Goal: Transaction & Acquisition: Purchase product/service

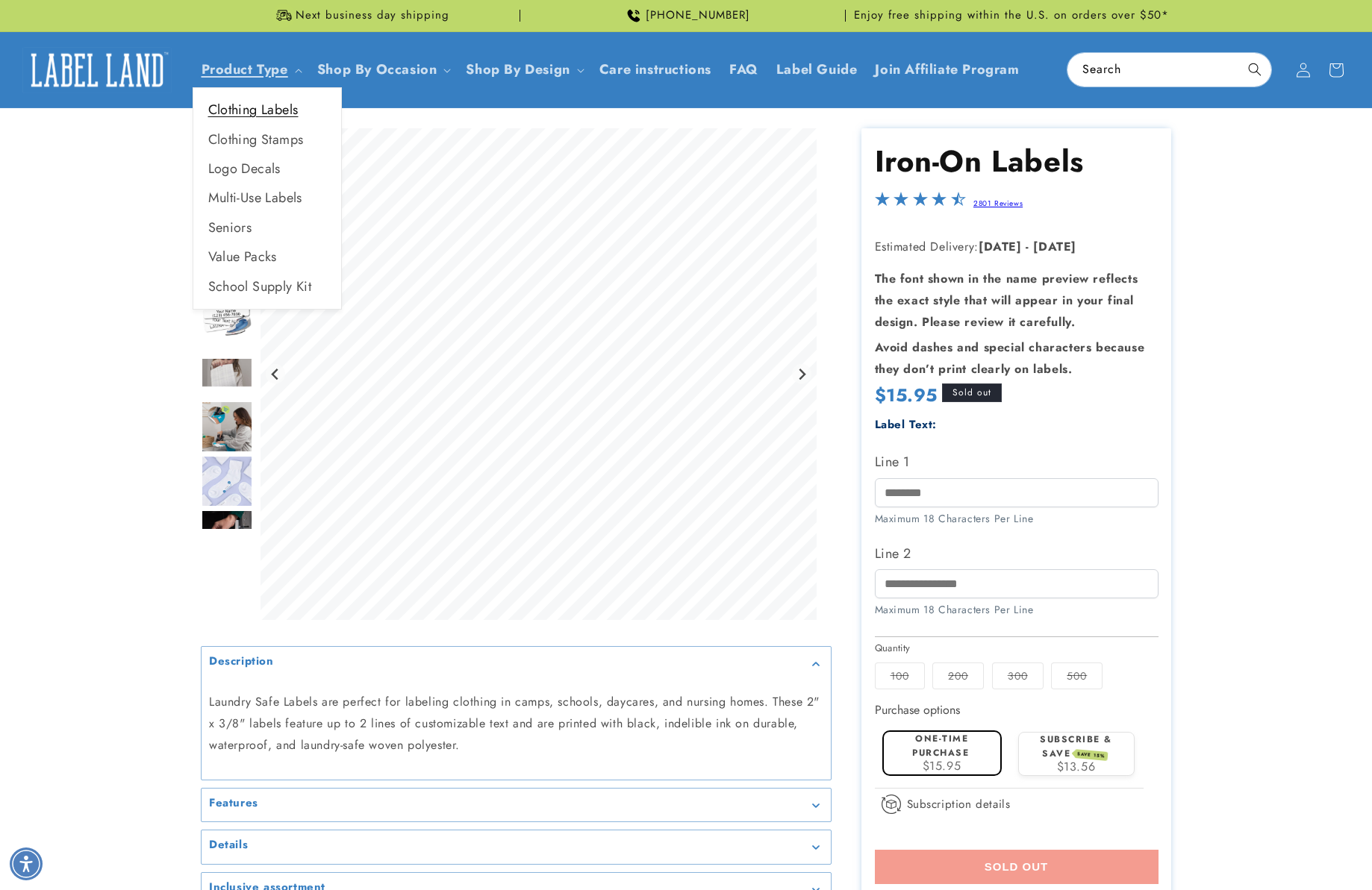
click at [258, 110] on link "Clothing Labels" at bounding box center [266, 110] width 147 height 29
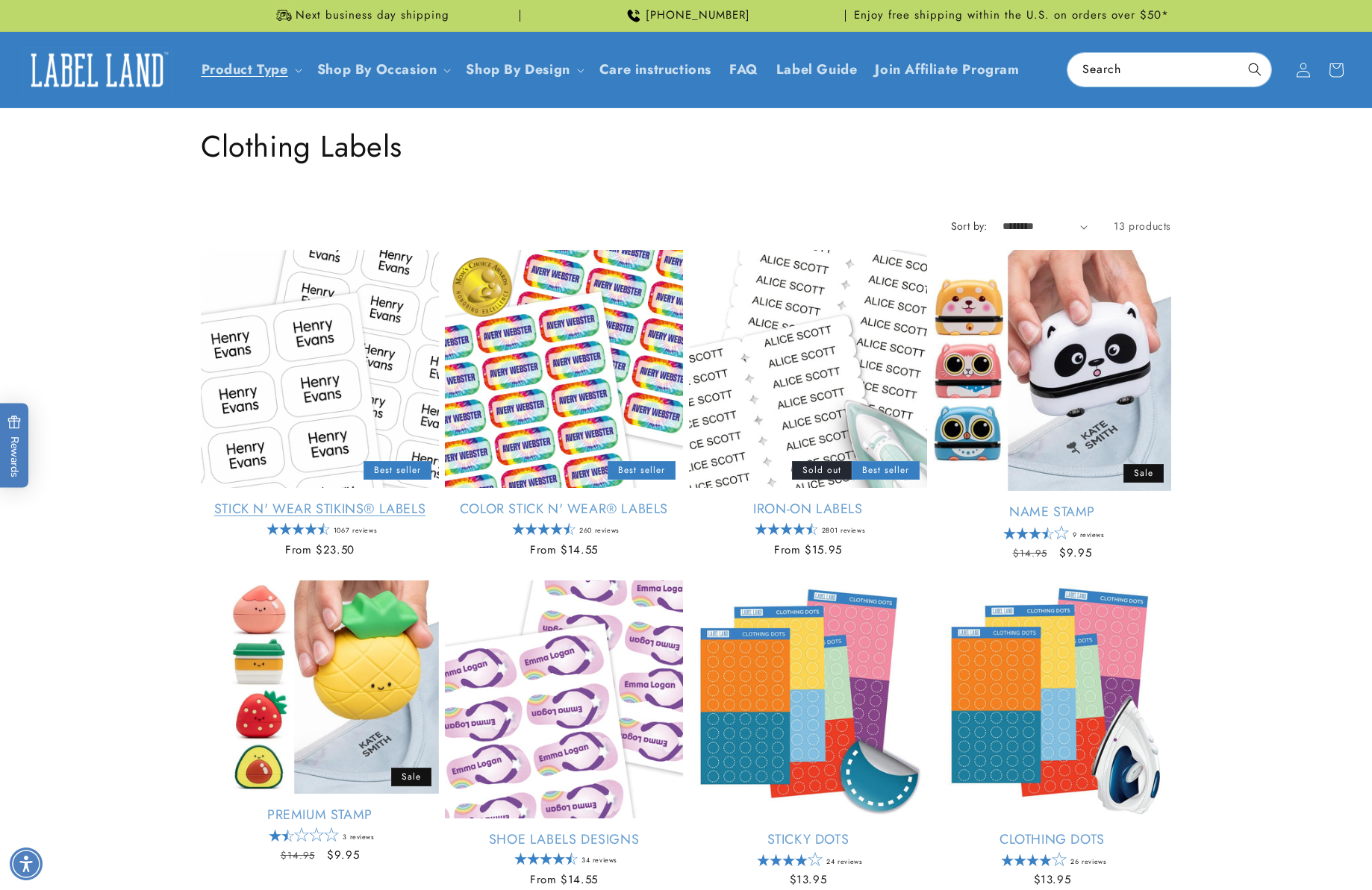
click at [365, 500] on link "Stick N' Wear Stikins® Labels" at bounding box center [320, 508] width 238 height 17
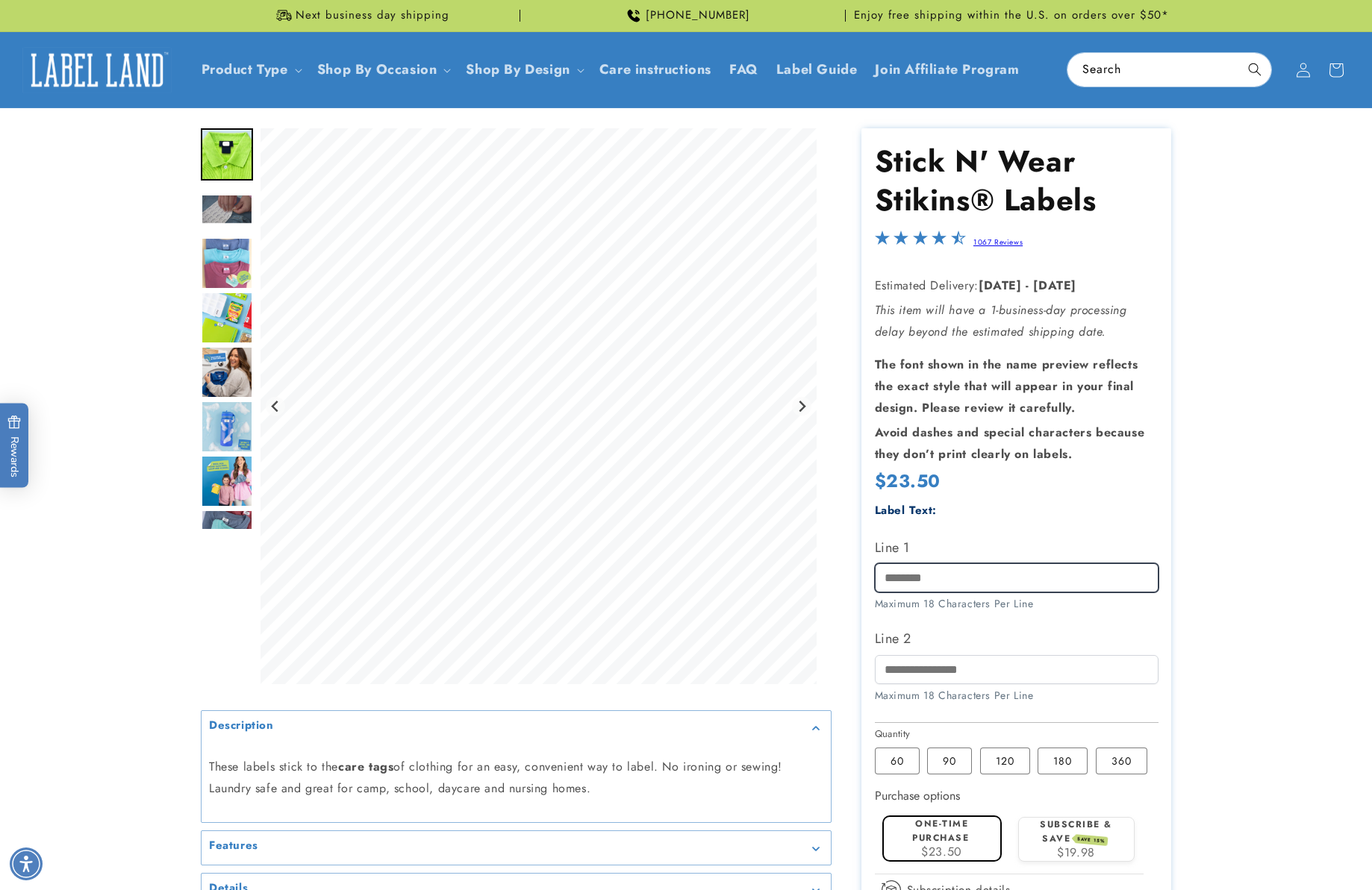
click at [1056, 575] on input "Line 1" at bounding box center [1016, 577] width 283 height 29
type input "********"
click at [1021, 676] on input "Line 2" at bounding box center [1016, 669] width 283 height 29
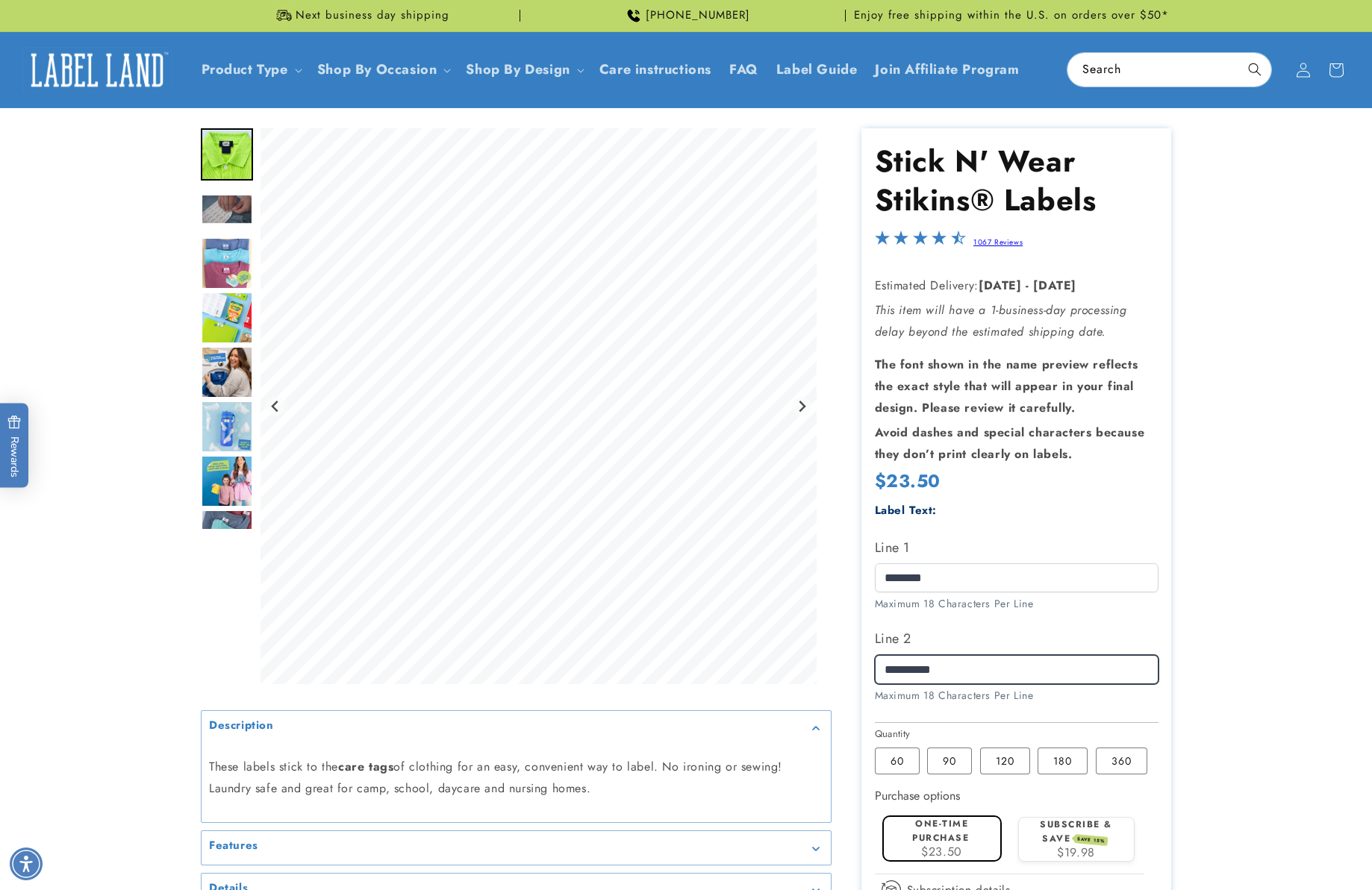
click at [906, 670] on input "**********" at bounding box center [1016, 669] width 283 height 29
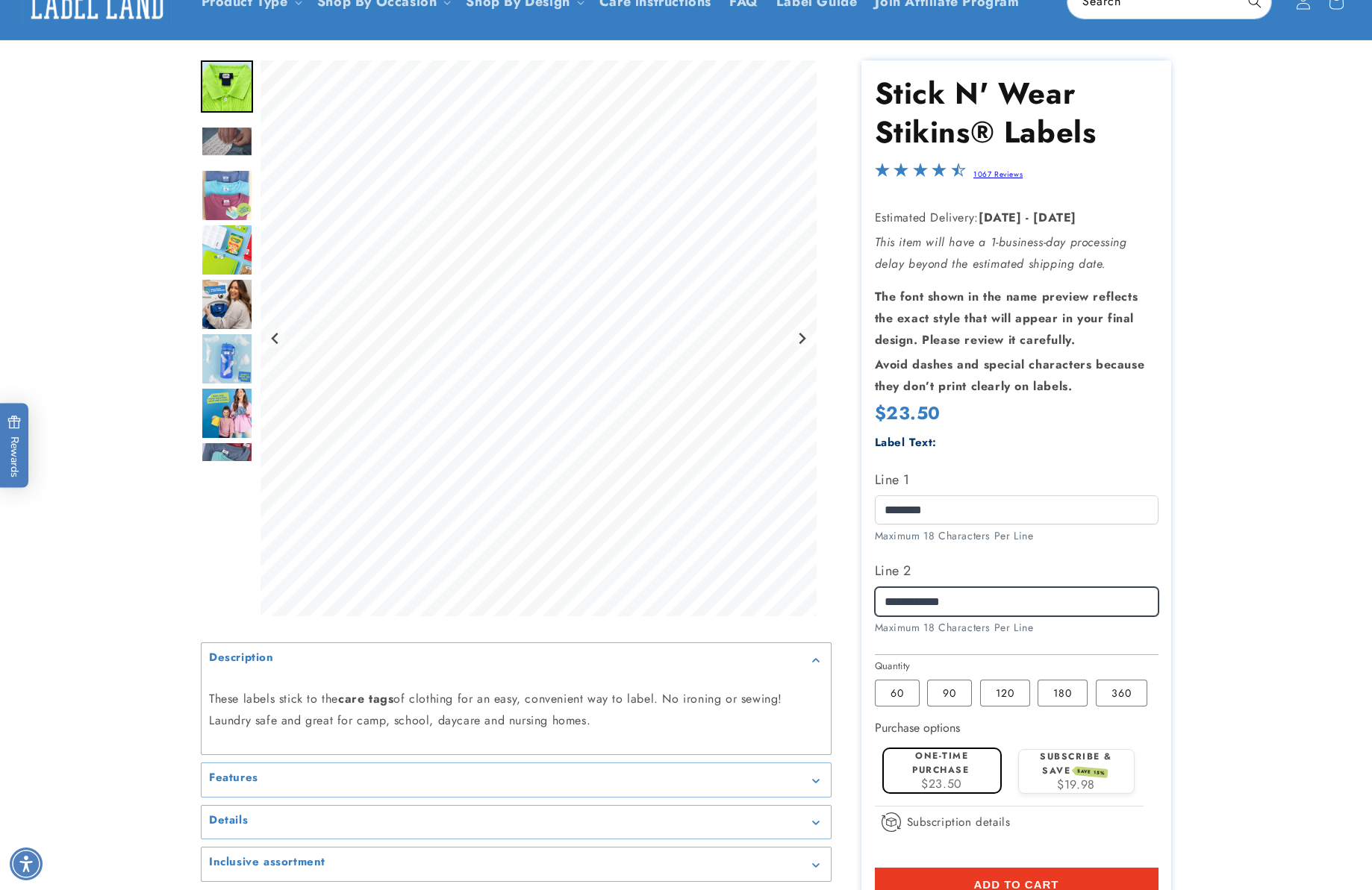
scroll to position [95, 0]
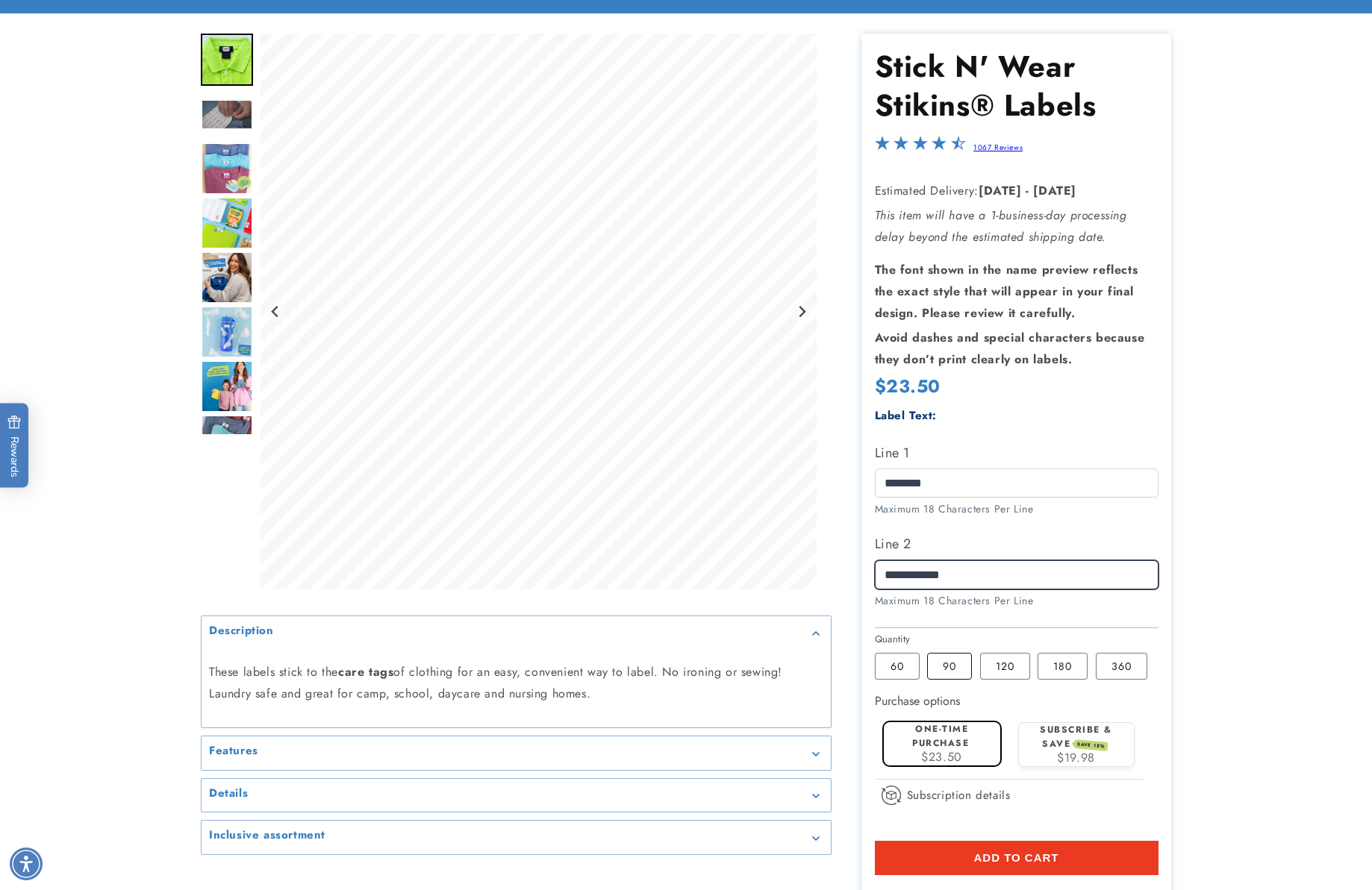
type input "**********"
click at [962, 672] on label "90 Variant sold out or unavailable" at bounding box center [949, 667] width 45 height 27
click at [1008, 670] on label "120 Variant sold out or unavailable" at bounding box center [1005, 667] width 50 height 27
drag, startPoint x: 943, startPoint y: 483, endPoint x: 891, endPoint y: 483, distance: 52.0
click at [891, 483] on input "********" at bounding box center [1016, 483] width 283 height 29
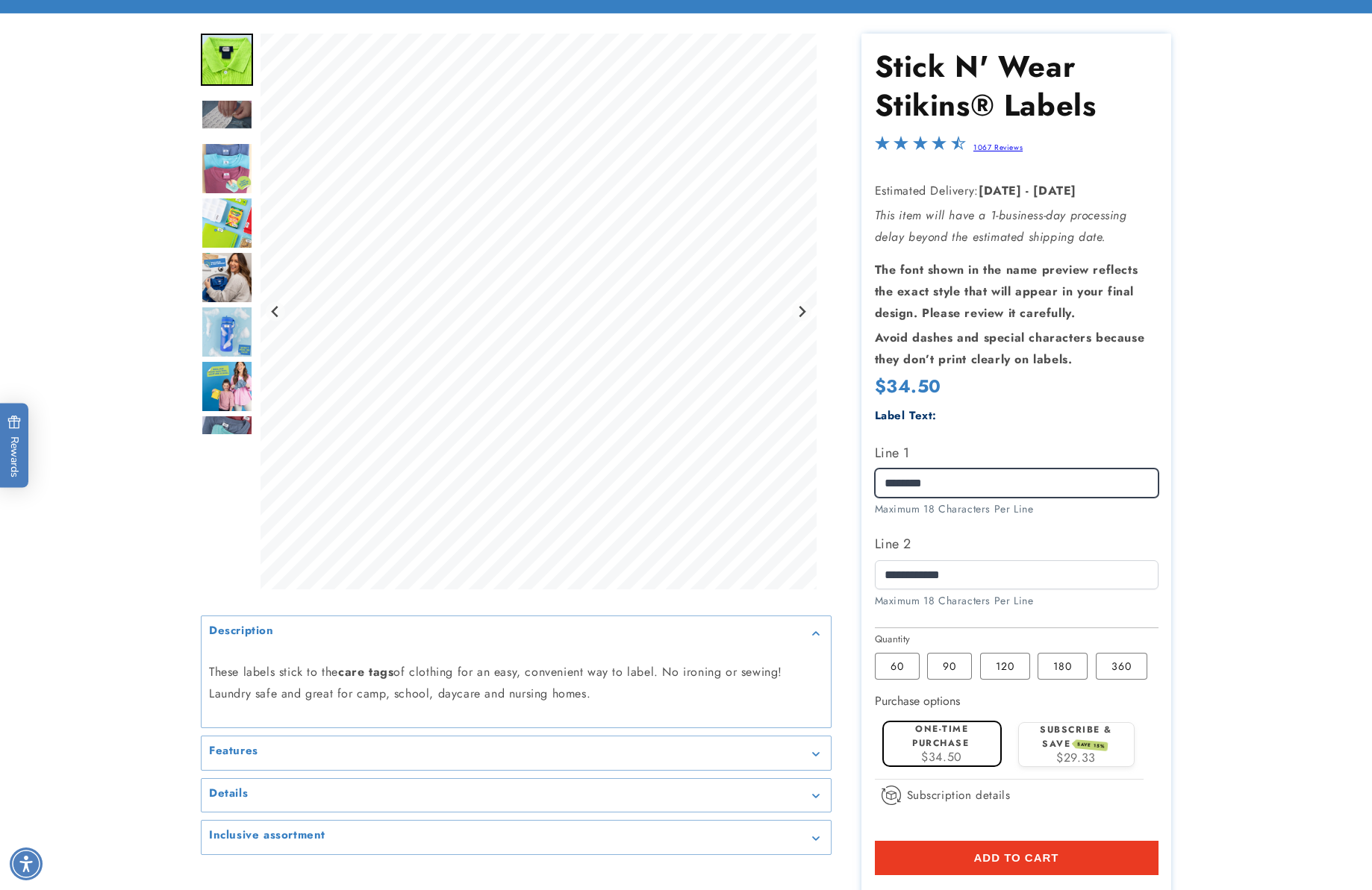
type input "********"
click at [1211, 522] on product-info at bounding box center [686, 508] width 1372 height 990
click at [232, 221] on img "Go to slide 5" at bounding box center [227, 222] width 52 height 52
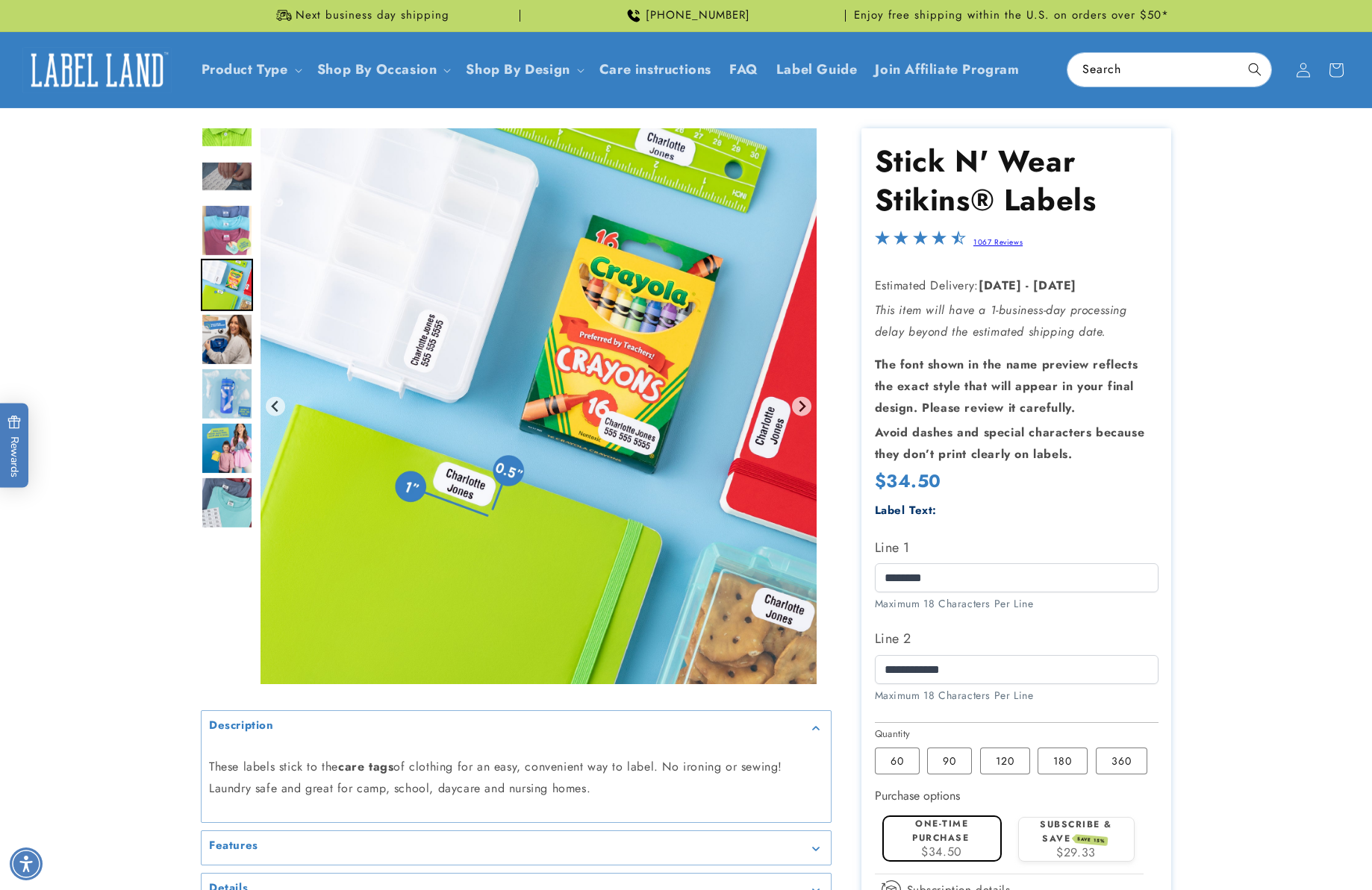
click at [230, 168] on img "Go to slide 3" at bounding box center [227, 176] width 52 height 30
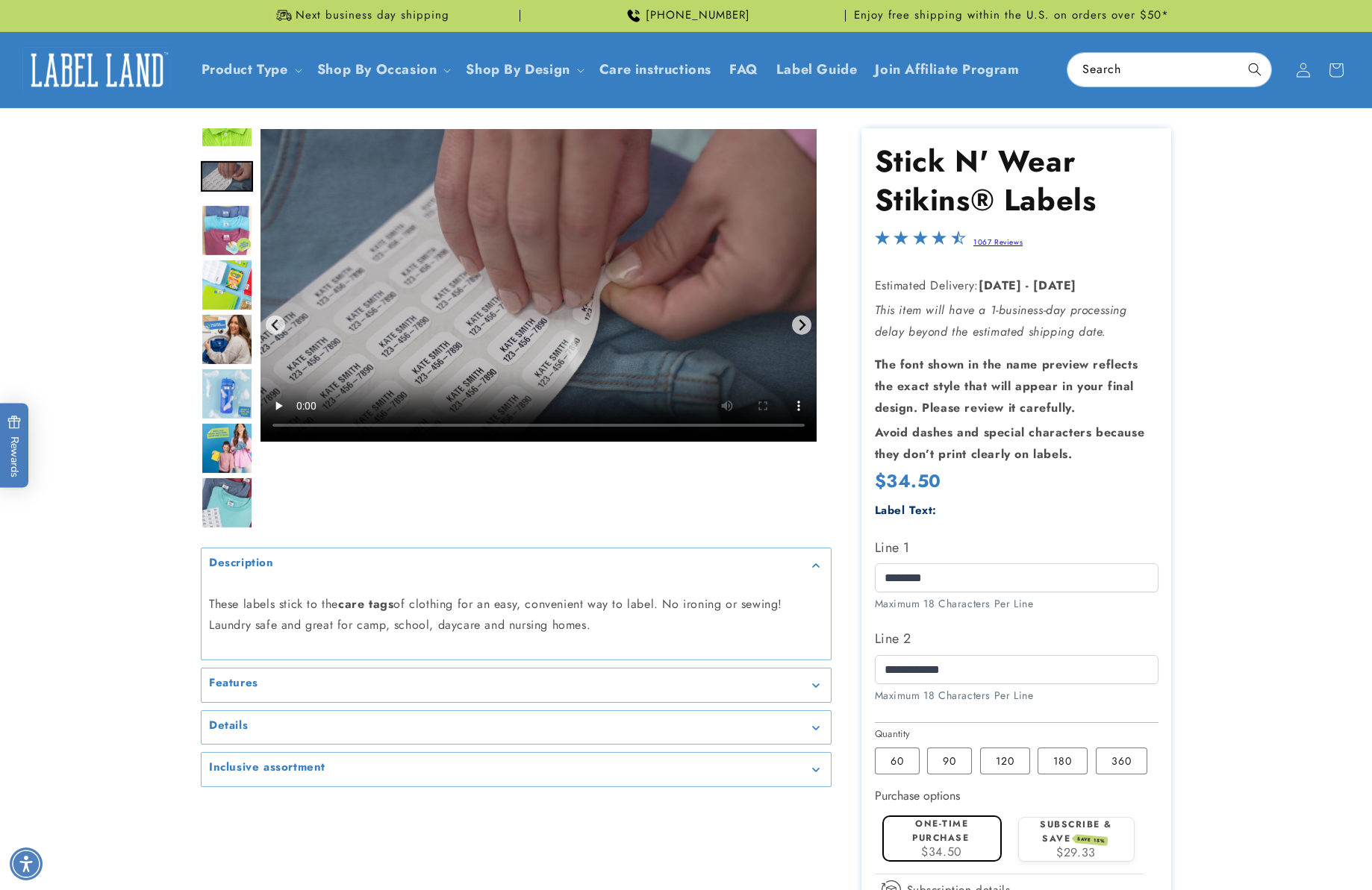
click at [238, 138] on img "Go to slide 2" at bounding box center [227, 122] width 52 height 52
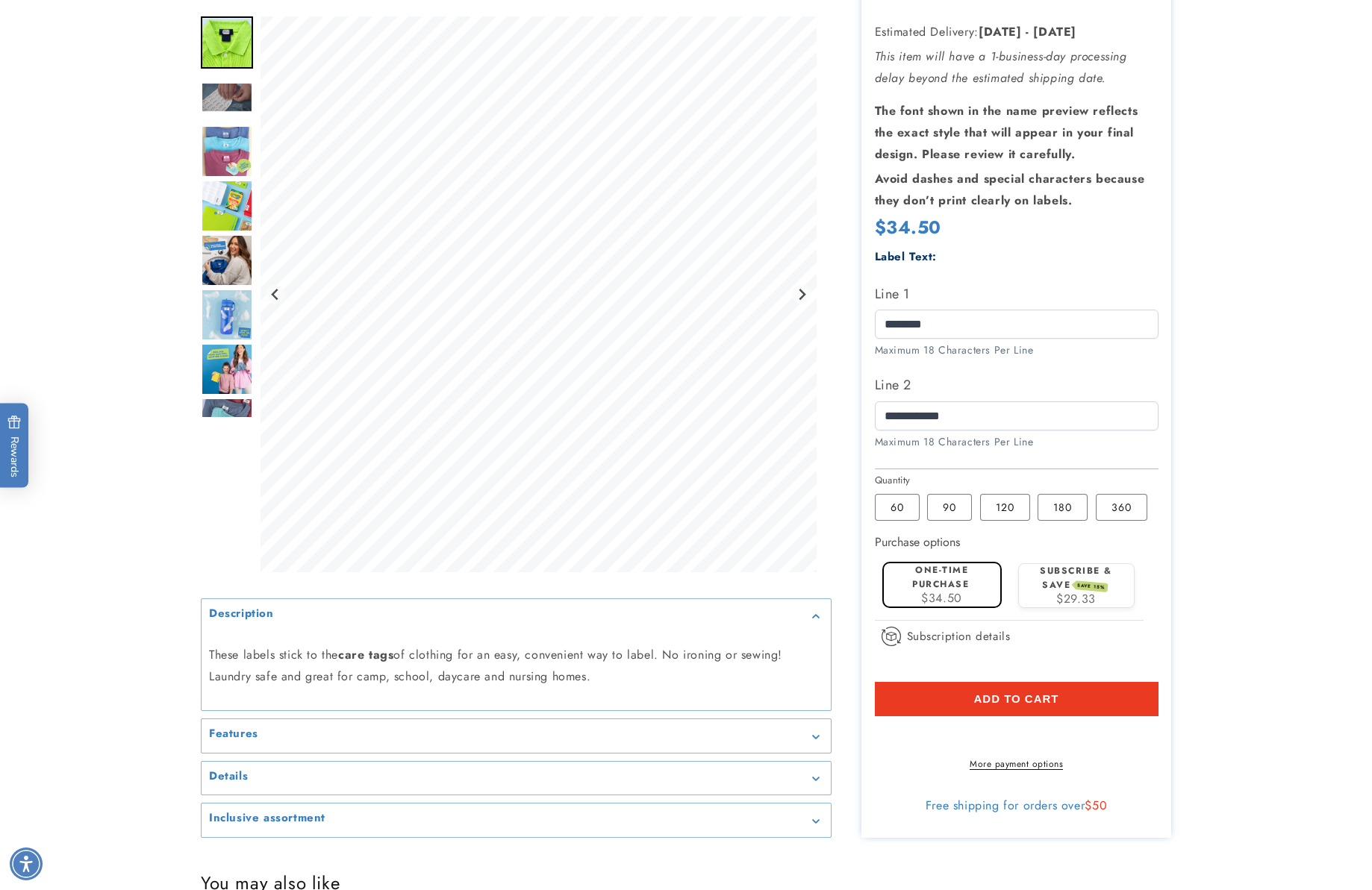
scroll to position [257, 0]
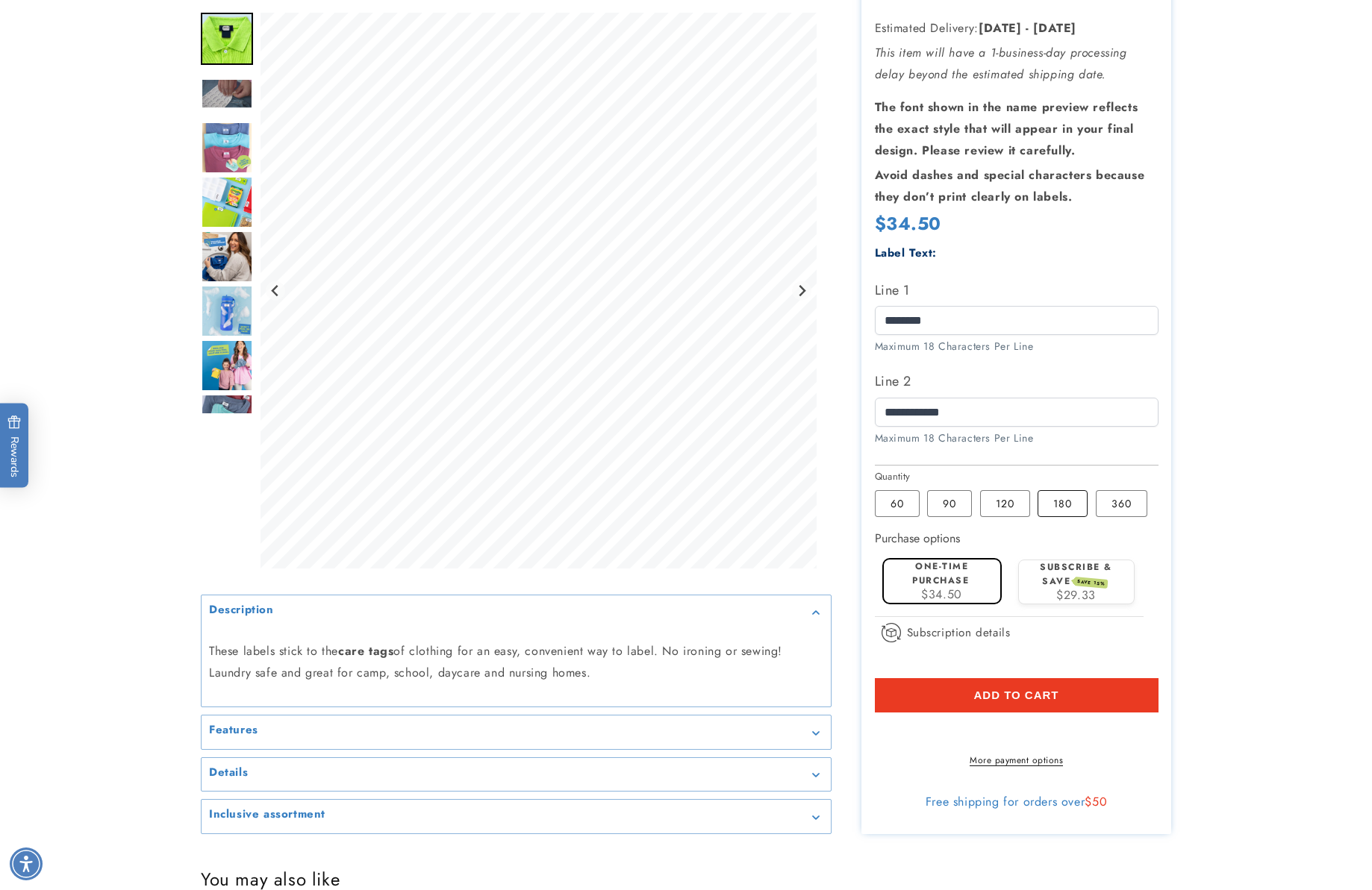
click at [1076, 507] on label "180 Variant sold out or unavailable" at bounding box center [1063, 504] width 50 height 27
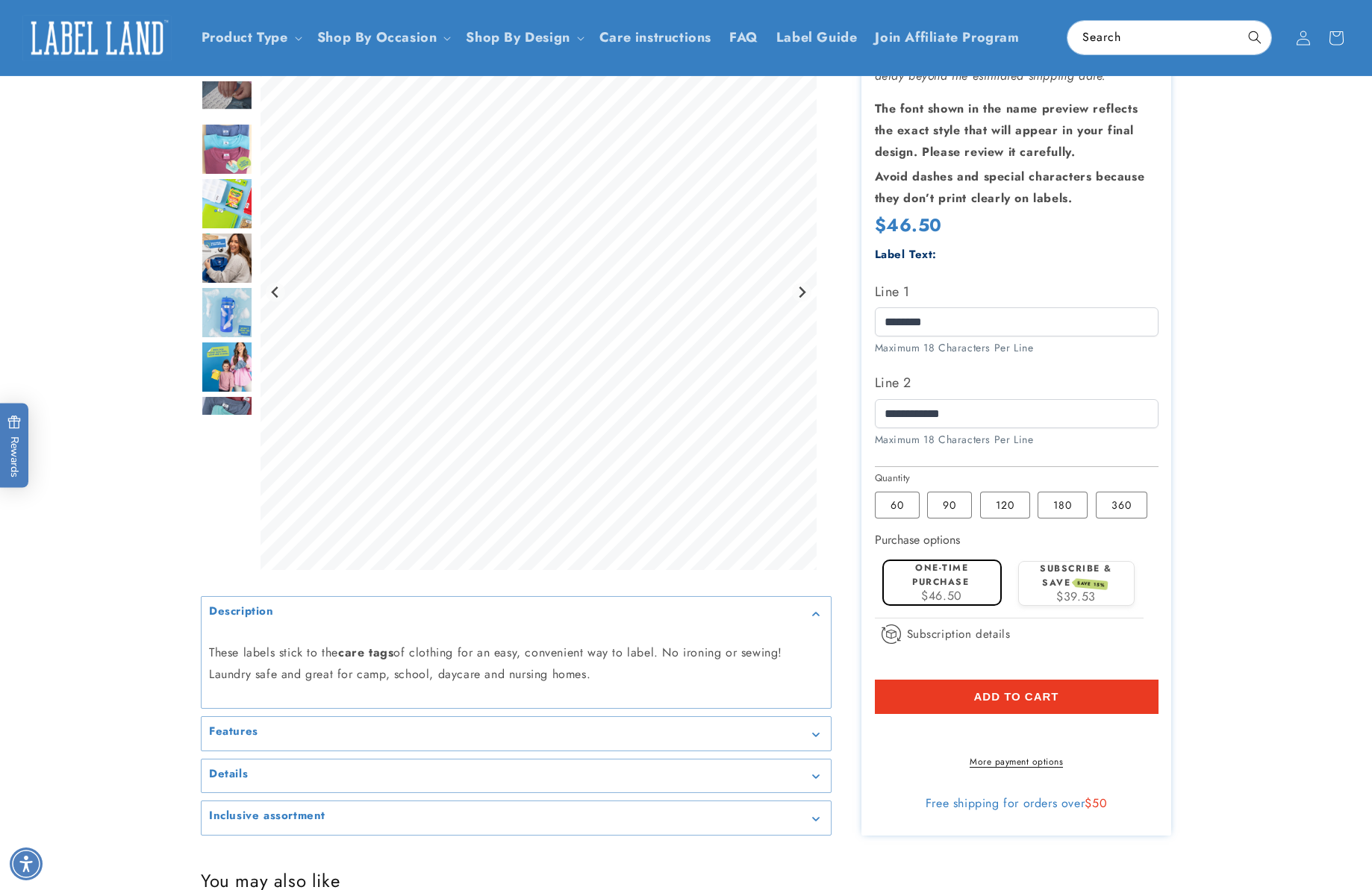
scroll to position [255, 0]
click at [1016, 505] on label "120 Variant sold out or unavailable" at bounding box center [1005, 507] width 50 height 27
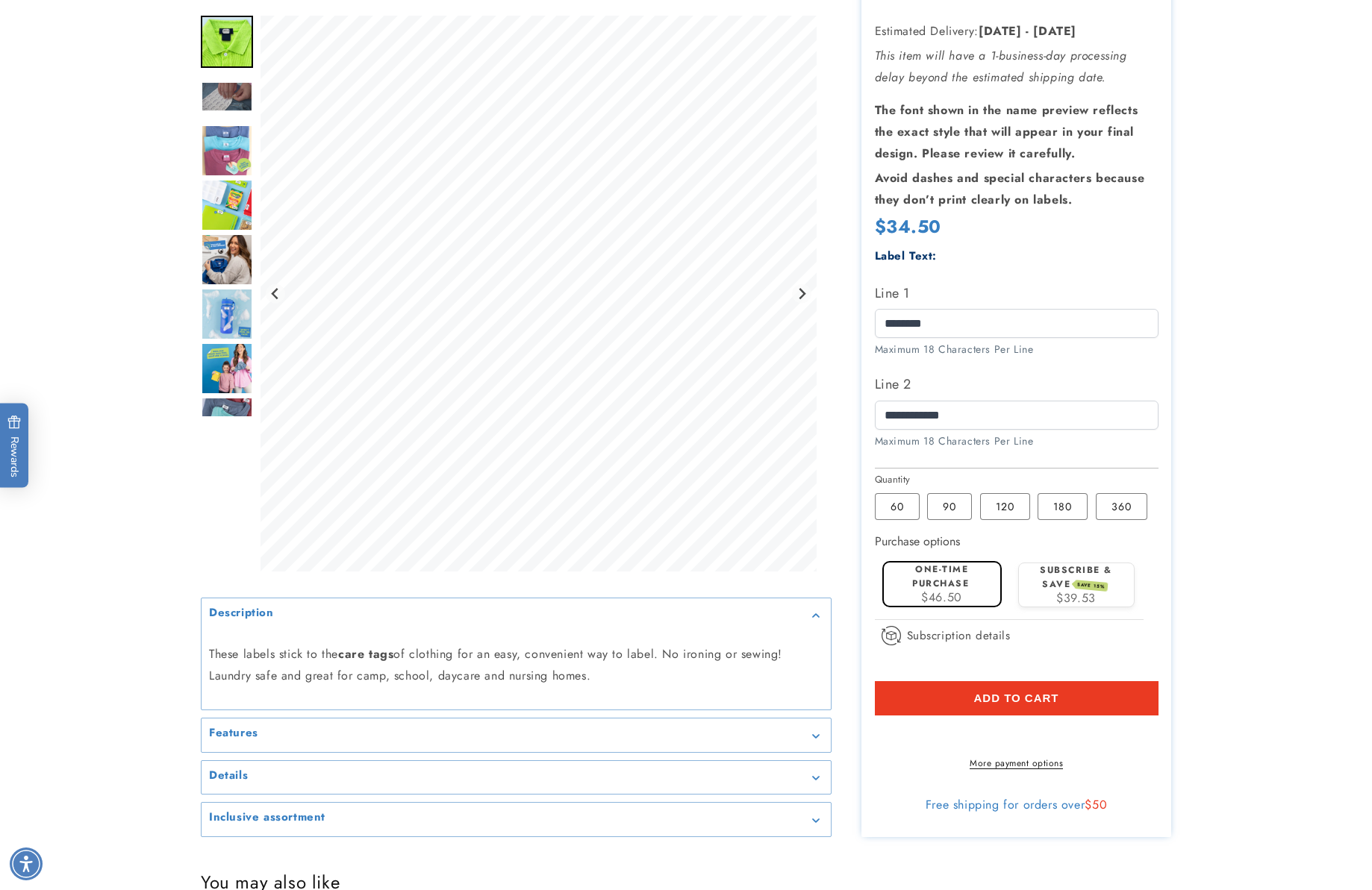
scroll to position [256, 0]
click at [961, 506] on label "90 Variant sold out or unavailable" at bounding box center [949, 507] width 45 height 27
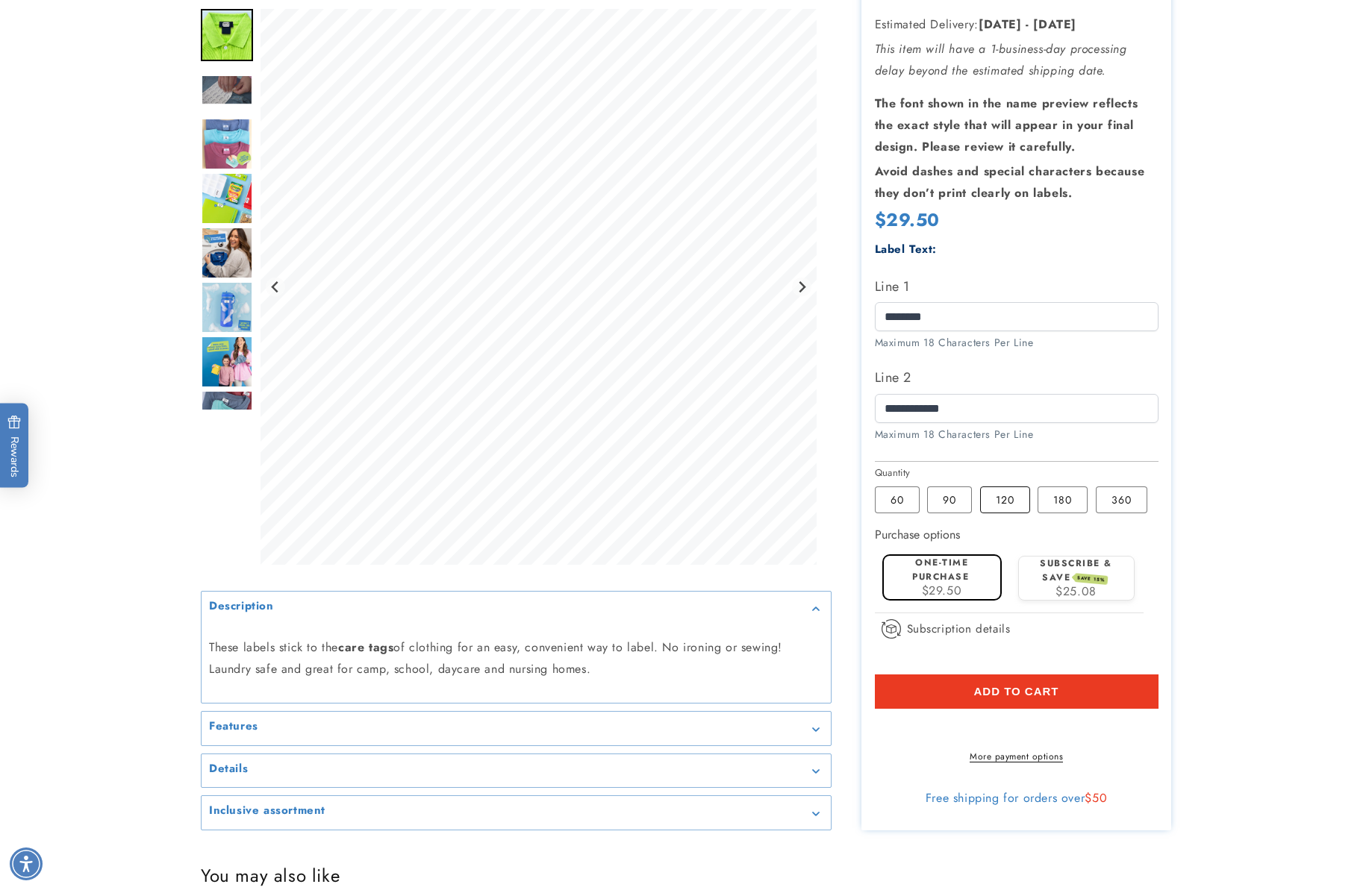
click at [1012, 504] on label "120 Variant sold out or unavailable" at bounding box center [1005, 500] width 50 height 27
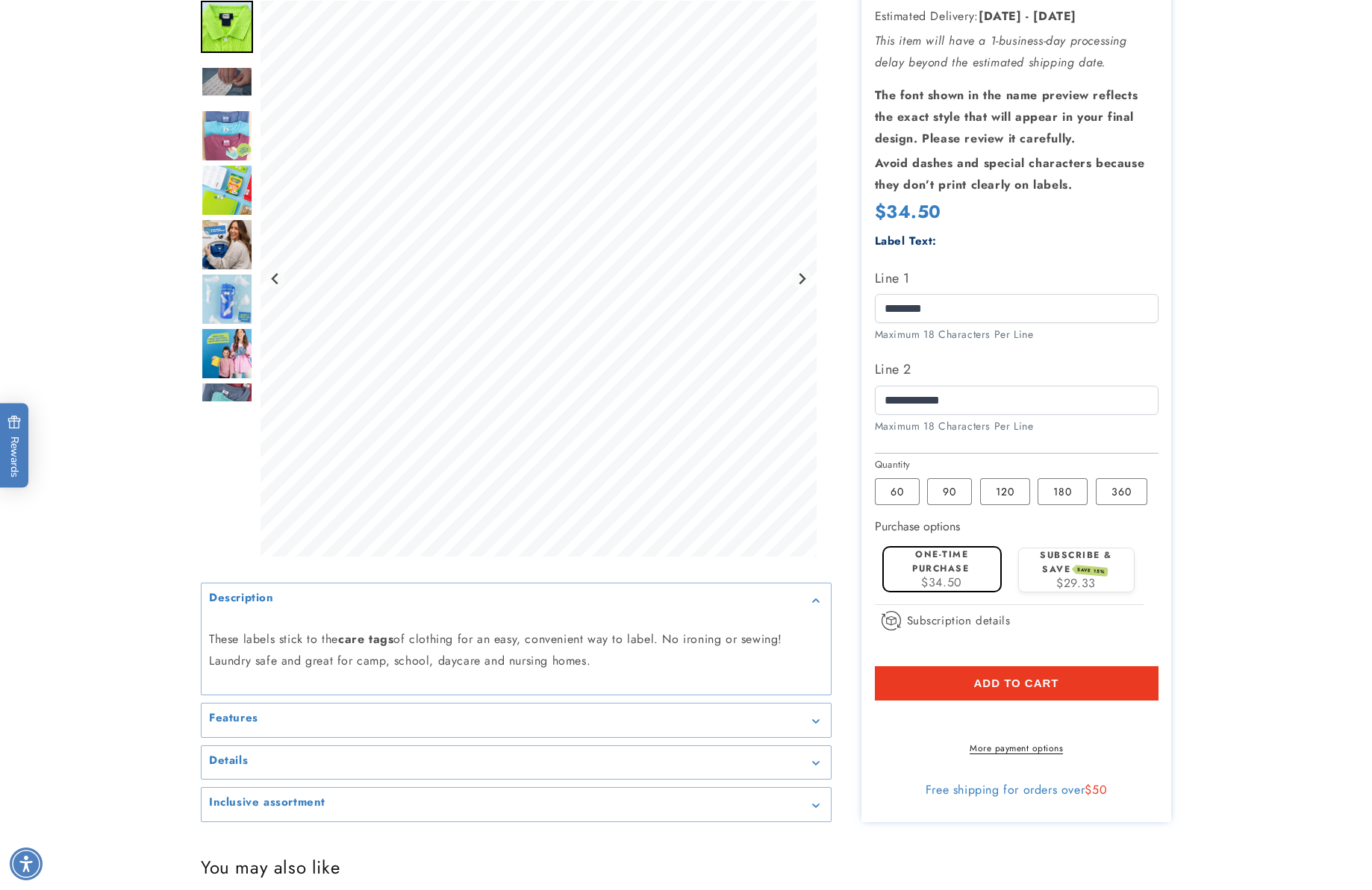
scroll to position [617, 0]
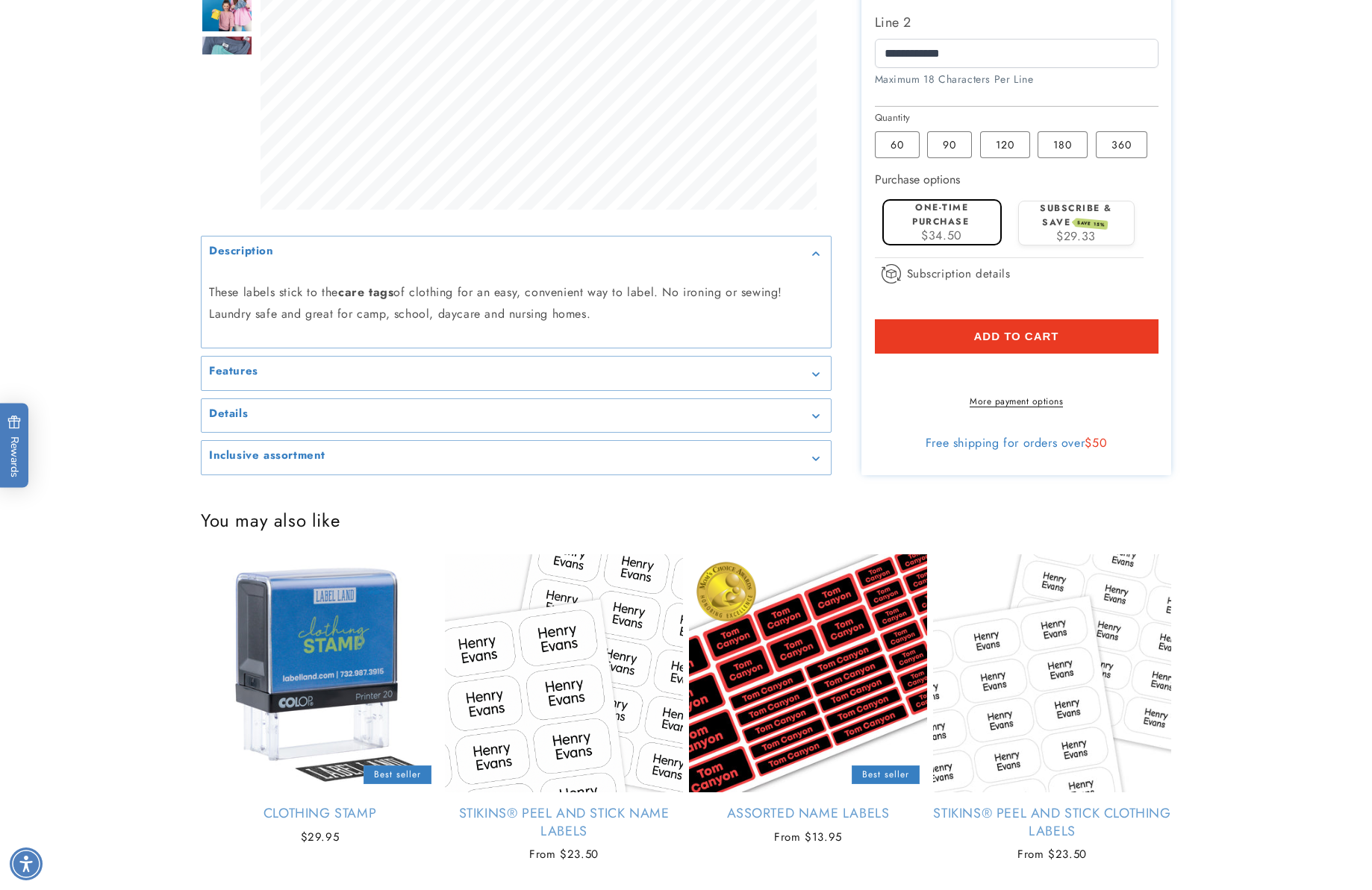
click at [880, 380] on shop-pay-wallet-button at bounding box center [877, 371] width 4 height 17
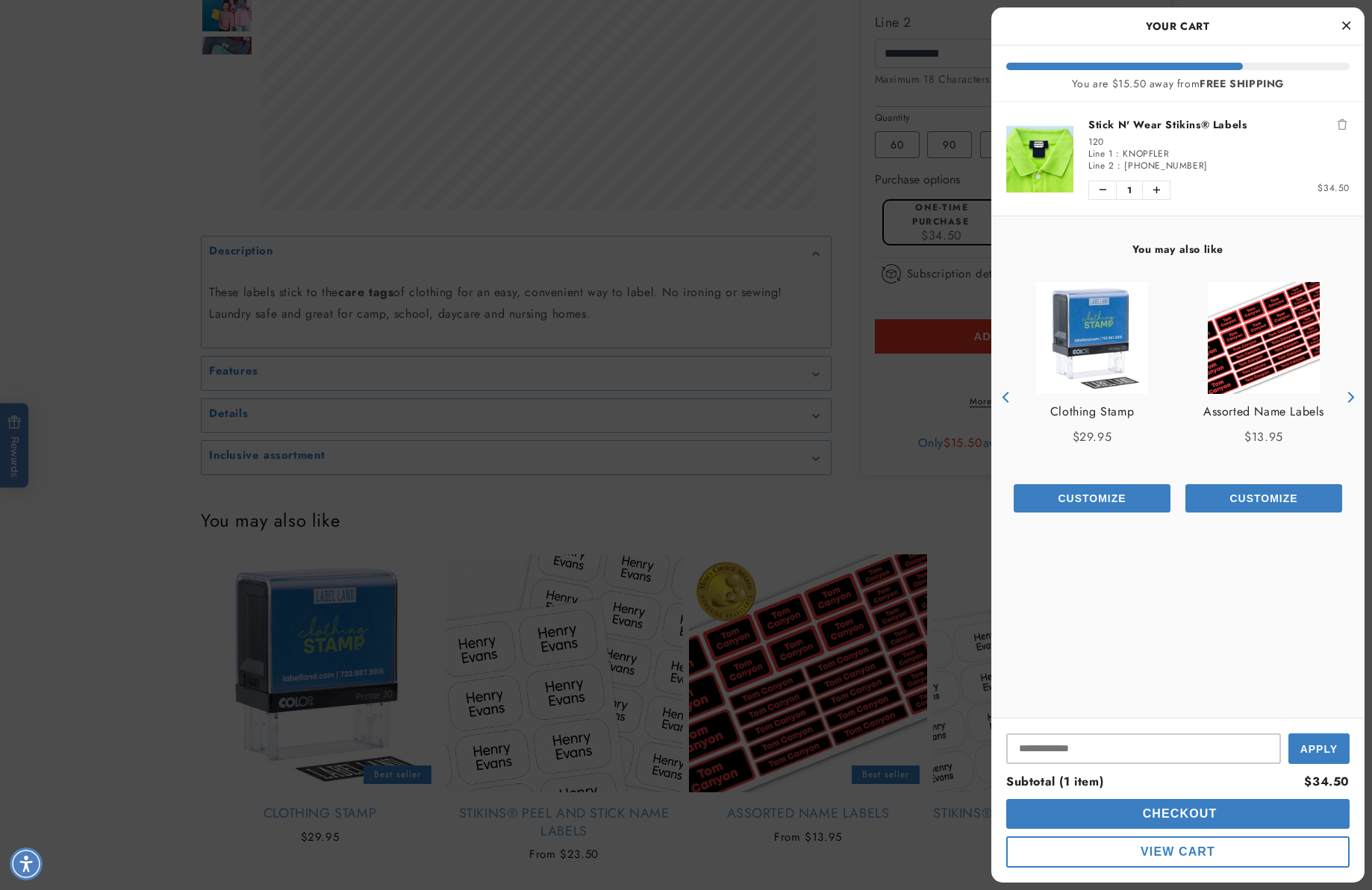
click at [1352, 25] on button "Close Cart" at bounding box center [1345, 26] width 22 height 22
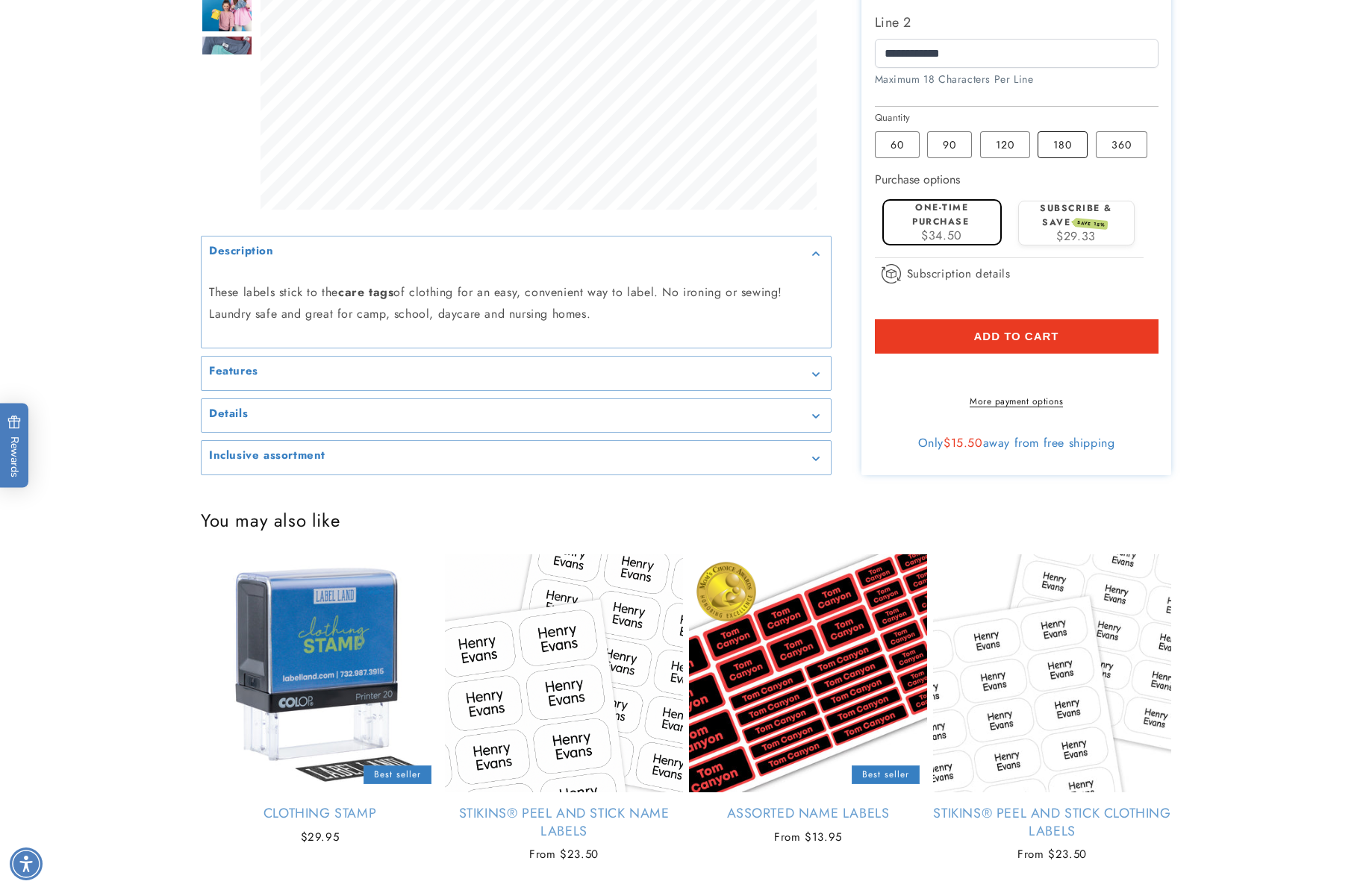
click at [1058, 143] on label "180 Variant sold out or unavailable" at bounding box center [1063, 145] width 50 height 27
click at [880, 380] on shop-pay-wallet-button at bounding box center [877, 371] width 4 height 17
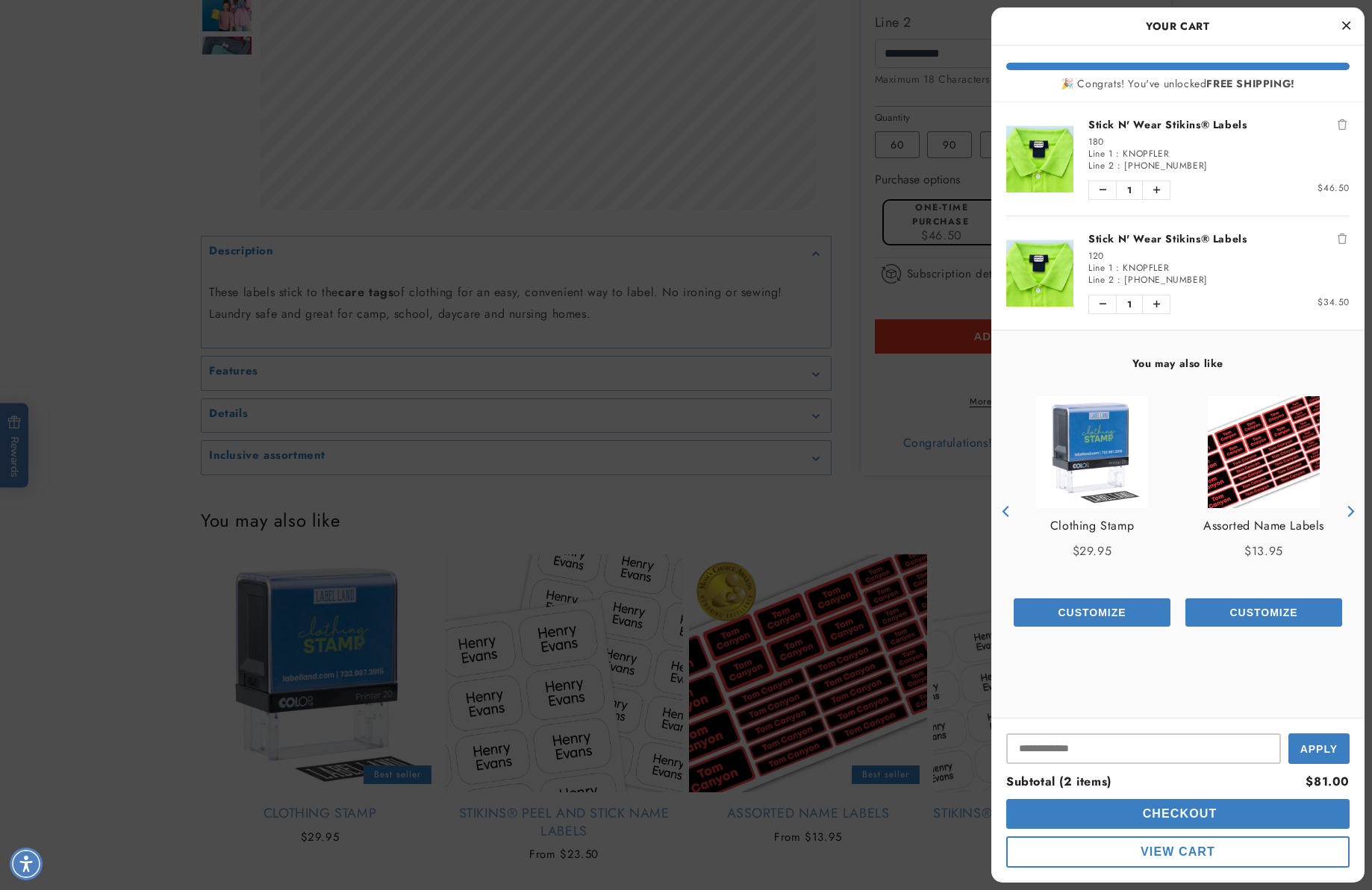
click at [1341, 232] on button "Remove Stick N' Wear Stikins® Labels" at bounding box center [1342, 239] width 15 height 15
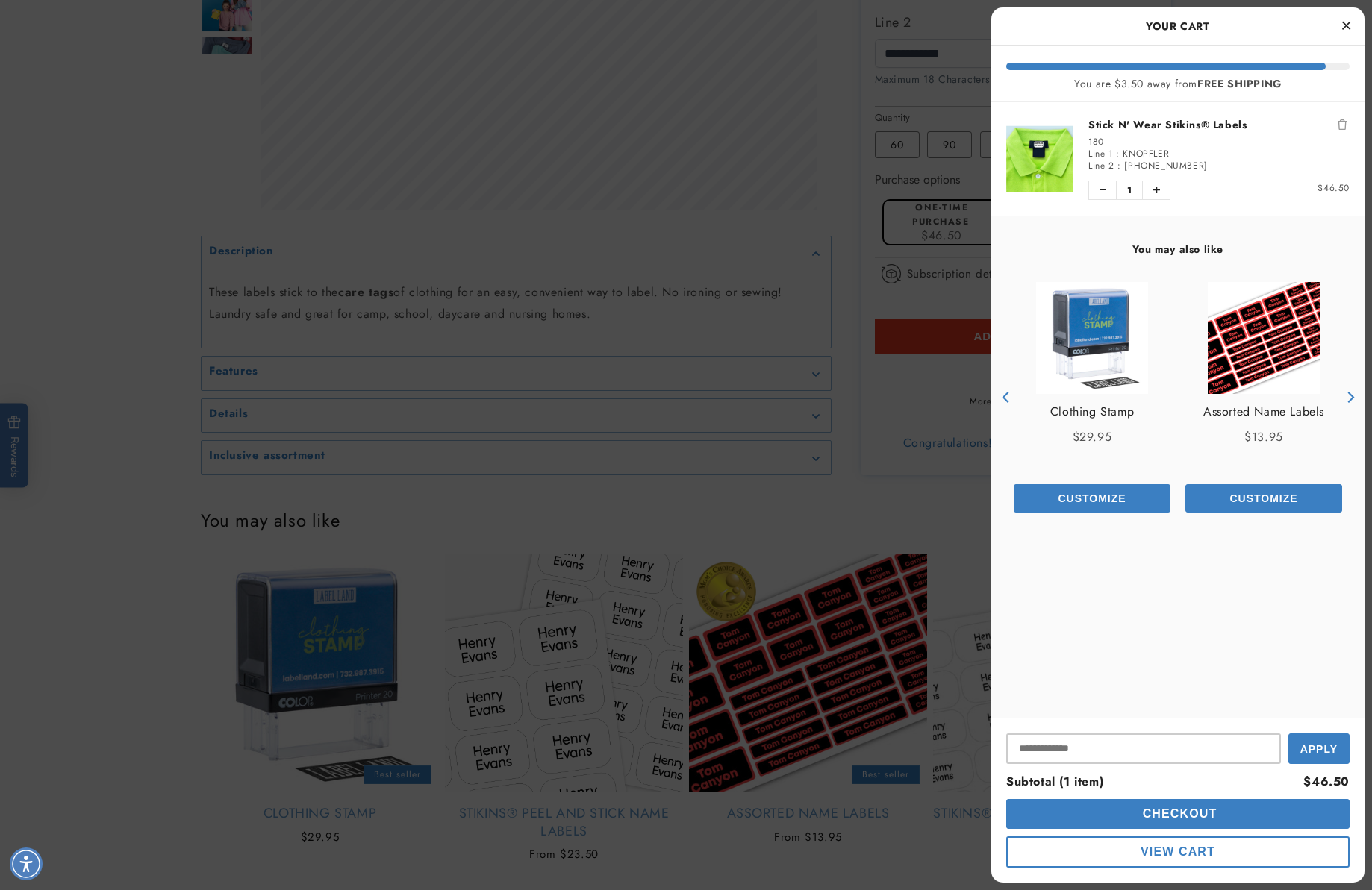
click at [1204, 818] on span "Checkout" at bounding box center [1178, 814] width 79 height 13
